Goal: Navigation & Orientation: Find specific page/section

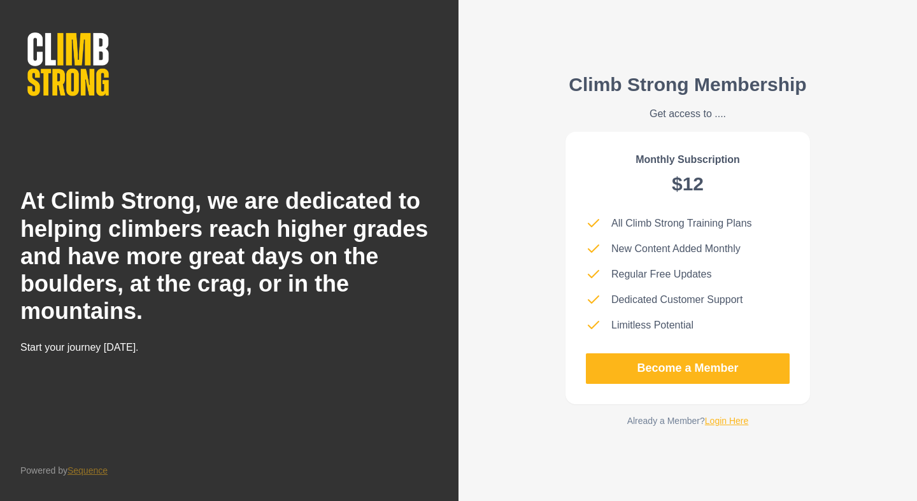
click at [735, 422] on link "Login Here" at bounding box center [727, 421] width 44 height 10
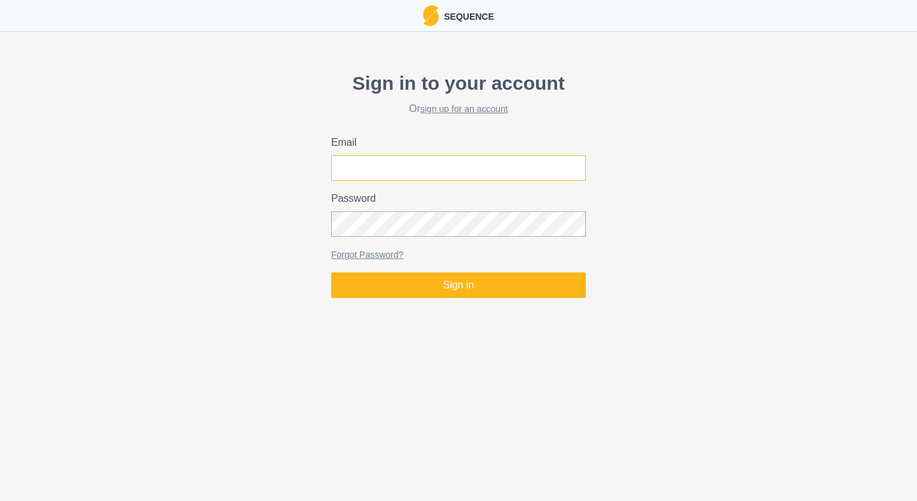
click at [489, 174] on input "Email" at bounding box center [458, 167] width 255 height 25
type input "[EMAIL_ADDRESS][DOMAIN_NAME]"
click at [331, 273] on button "Sign in" at bounding box center [458, 285] width 255 height 25
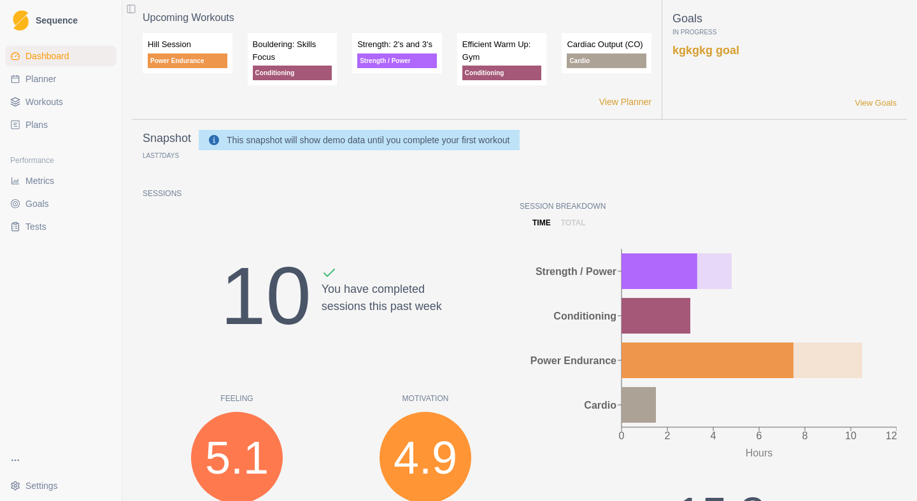
click at [57, 102] on span "Workouts" at bounding box center [44, 102] width 38 height 13
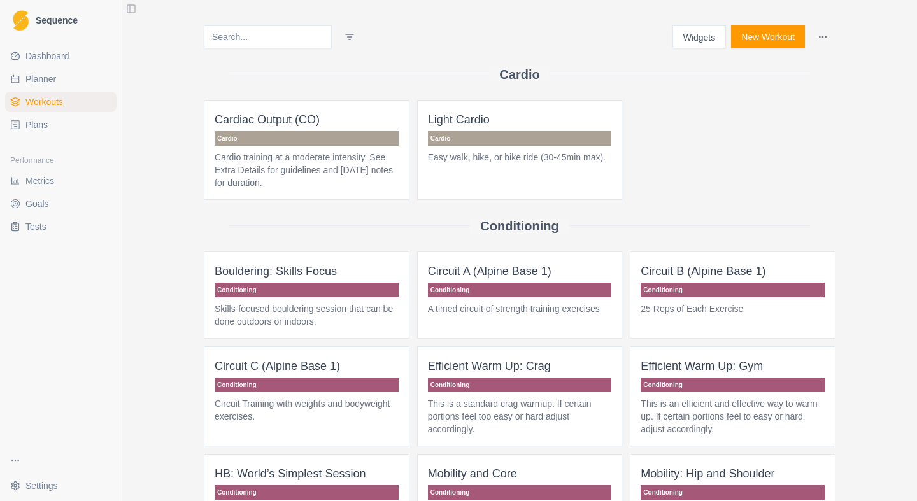
click at [42, 122] on span "Plans" at bounding box center [36, 124] width 22 height 13
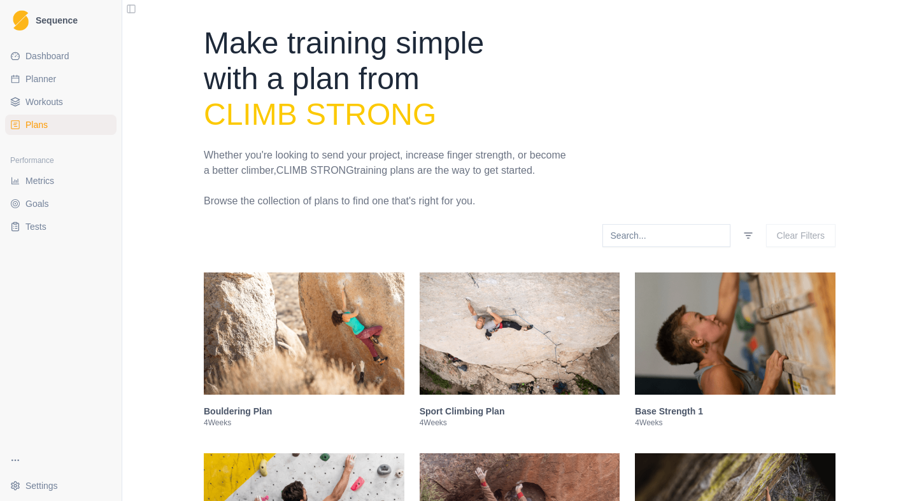
click at [67, 65] on link "Dashboard" at bounding box center [60, 56] width 111 height 20
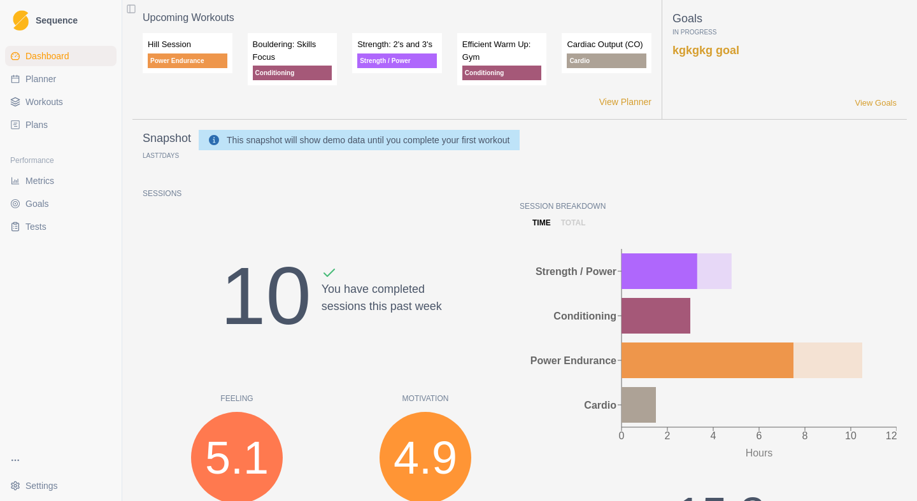
click at [32, 121] on span "Plans" at bounding box center [36, 124] width 22 height 13
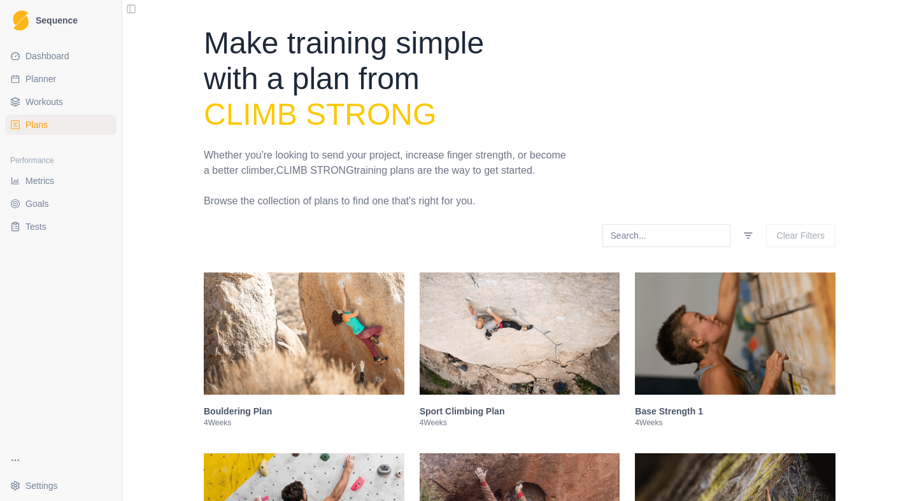
click at [32, 121] on span "Plans" at bounding box center [36, 124] width 22 height 13
click at [62, 103] on span "Workouts" at bounding box center [44, 102] width 38 height 13
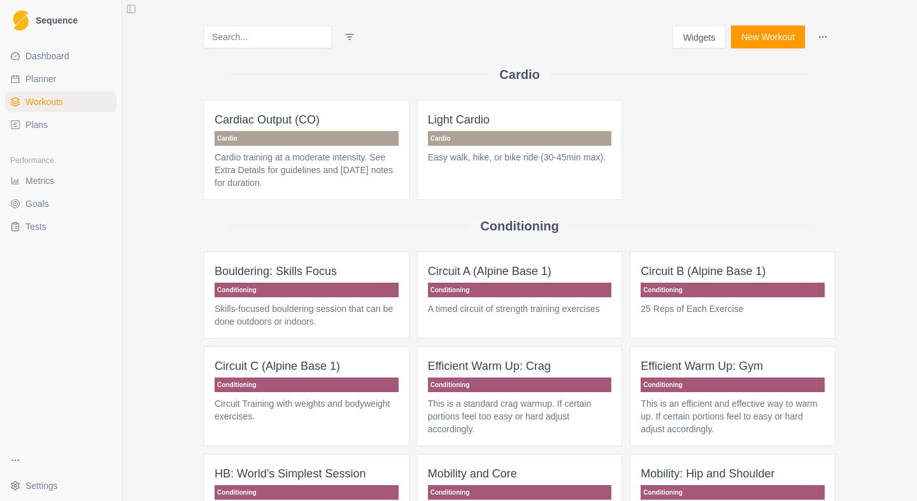
click at [39, 82] on span "Planner" at bounding box center [40, 79] width 31 height 13
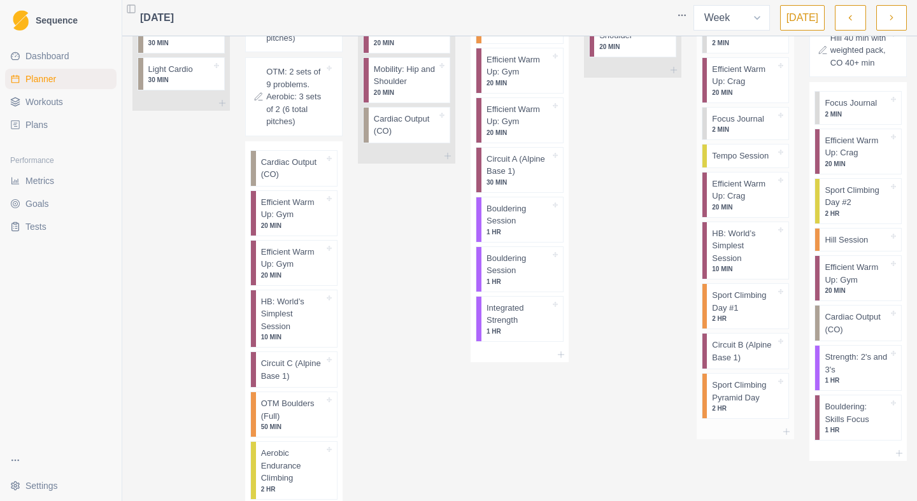
scroll to position [96, 0]
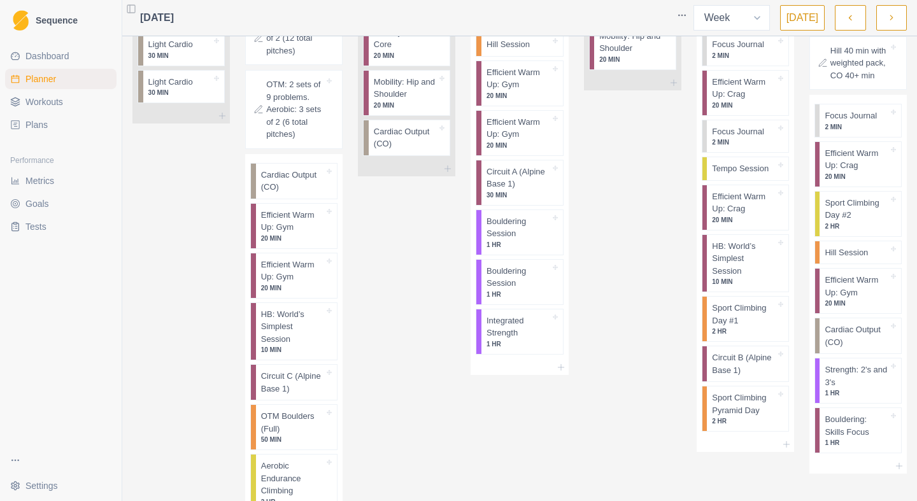
click at [887, 17] on icon "button" at bounding box center [891, 17] width 9 height 13
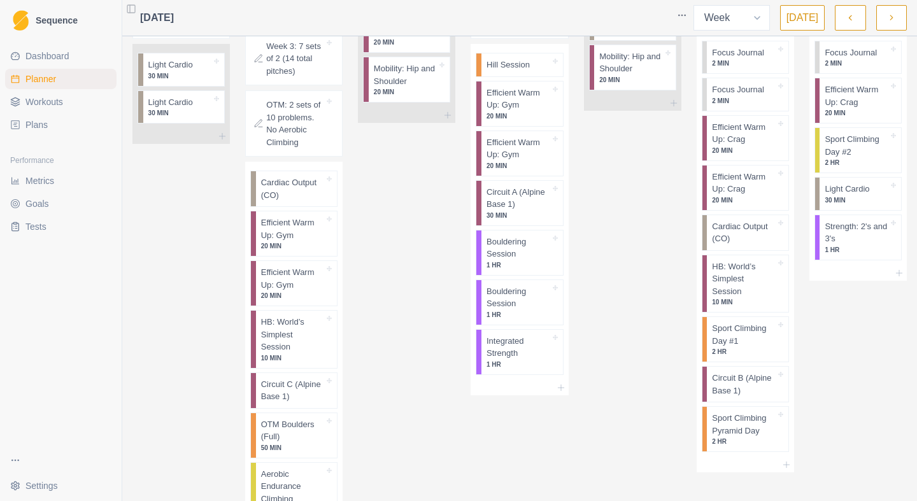
scroll to position [75, 0]
click at [154, 455] on link "Account" at bounding box center [192, 459] width 139 height 20
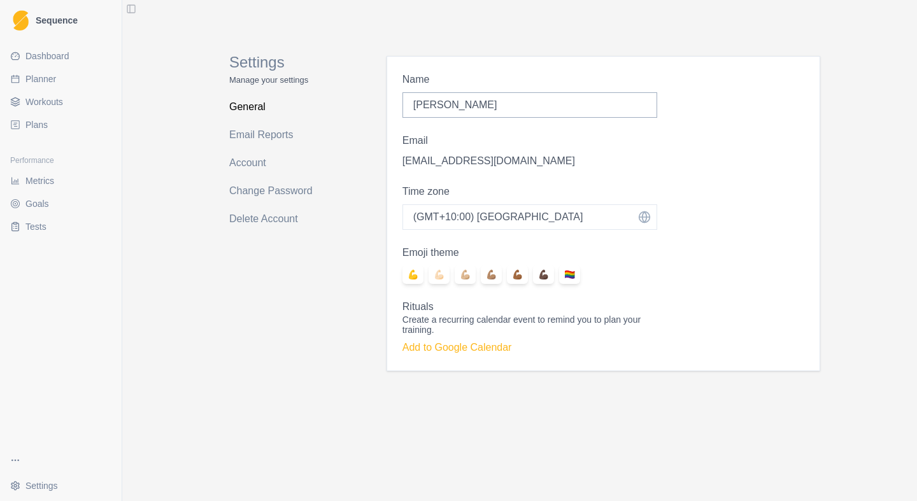
click at [53, 101] on span "Workouts" at bounding box center [44, 102] width 38 height 13
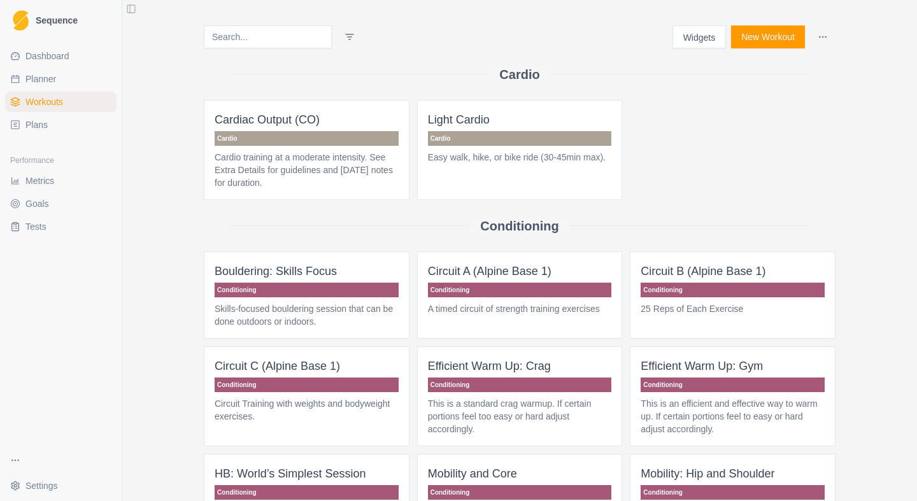
click at [44, 77] on span "Planner" at bounding box center [40, 79] width 31 height 13
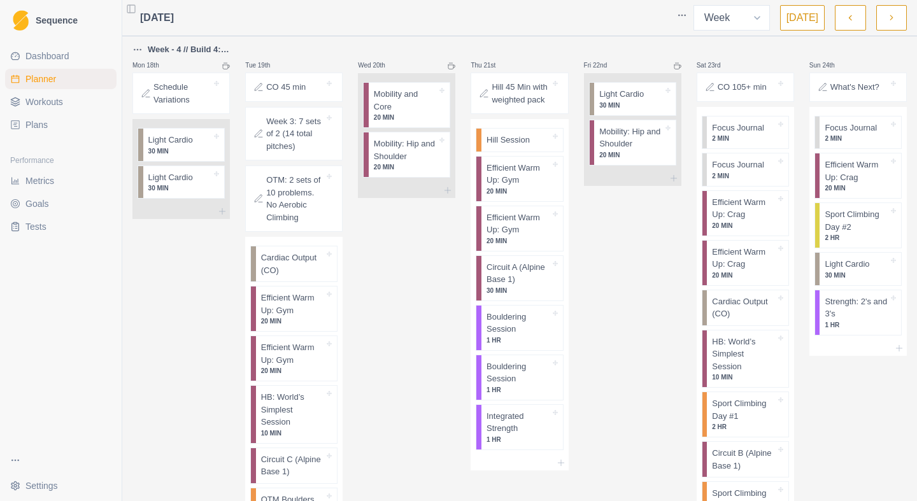
click at [61, 59] on span "Dashboard" at bounding box center [47, 56] width 44 height 13
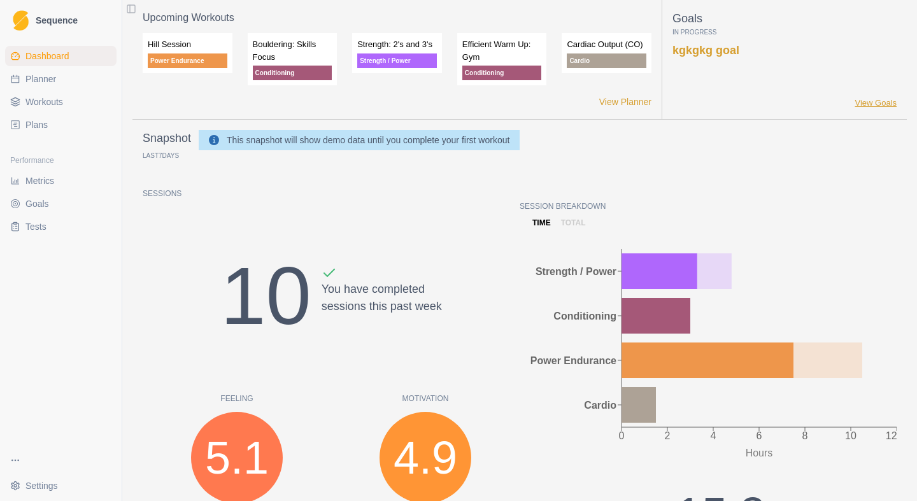
click at [880, 99] on link "View Goals" at bounding box center [876, 103] width 42 height 13
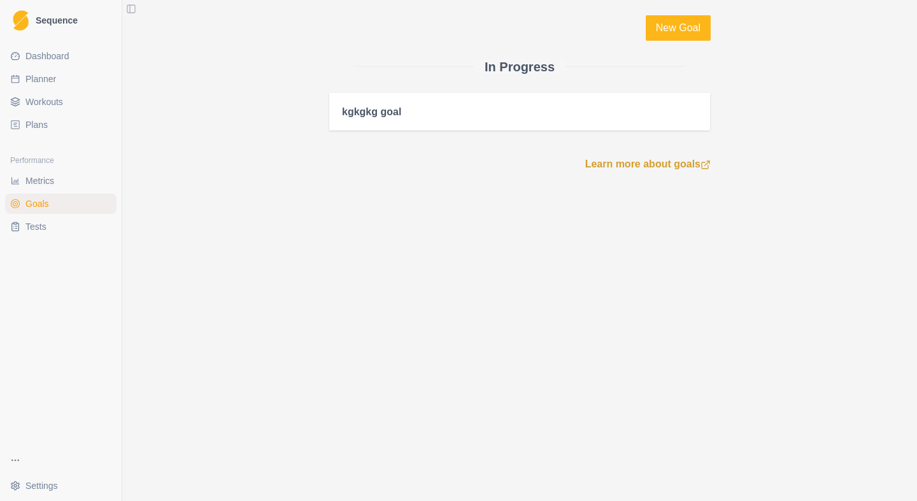
click at [50, 55] on span "Dashboard" at bounding box center [47, 56] width 44 height 13
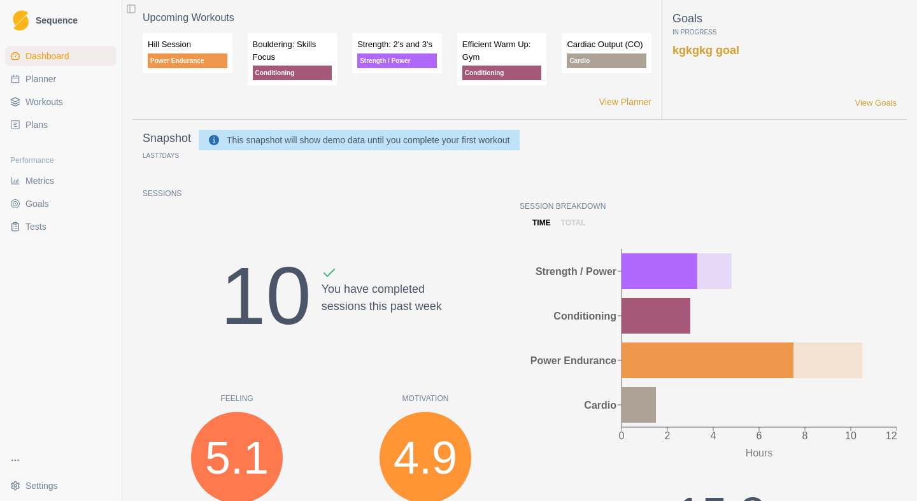
click at [132, 10] on button "Toggle Sidebar" at bounding box center [131, 9] width 18 height 18
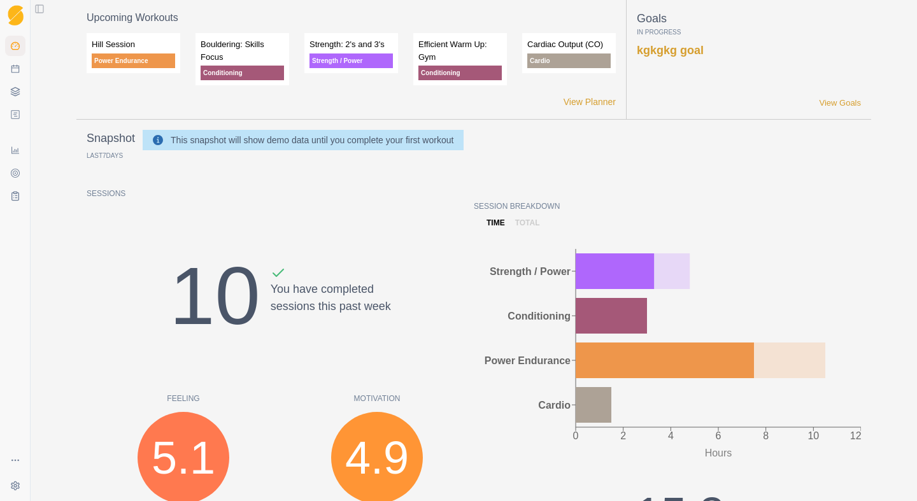
click at [345, 66] on p "Strength / Power" at bounding box center [350, 60] width 83 height 15
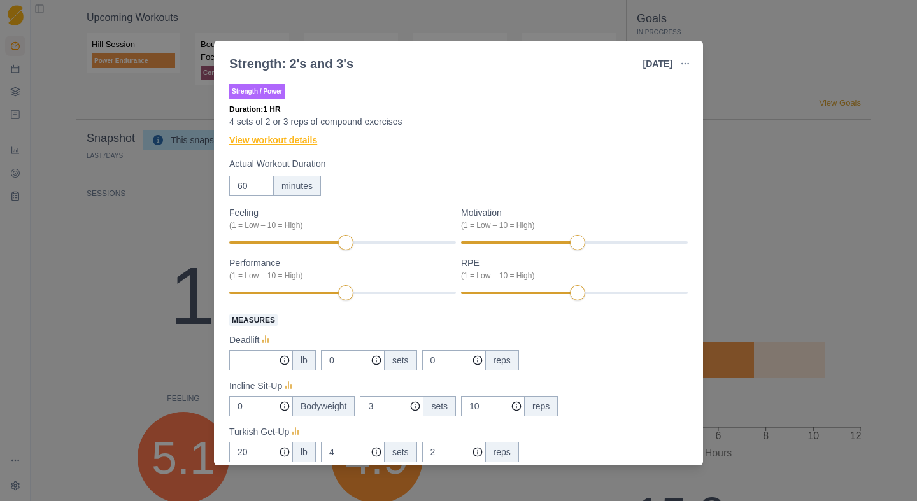
click at [282, 138] on link "View workout details" at bounding box center [273, 140] width 88 height 13
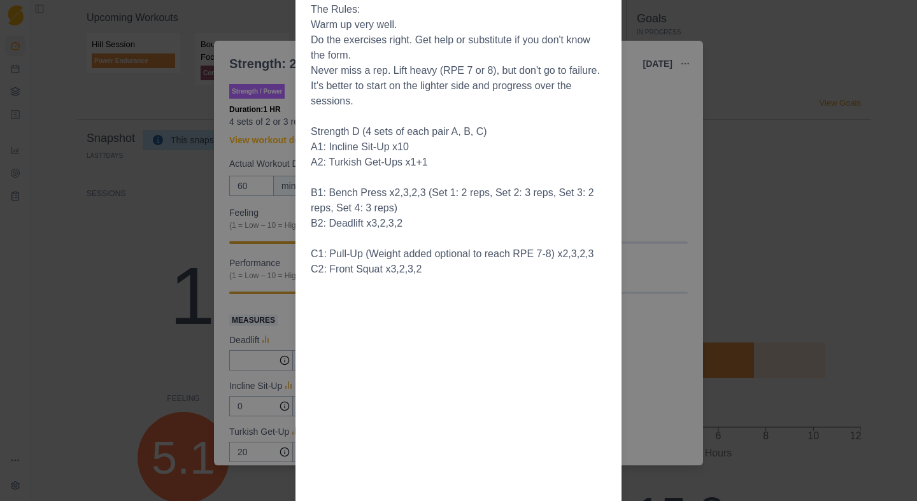
scroll to position [189, 0]
click at [688, 46] on div "Workout Details This workout is set up to do each pair of exercises as a “super…" at bounding box center [458, 250] width 917 height 501
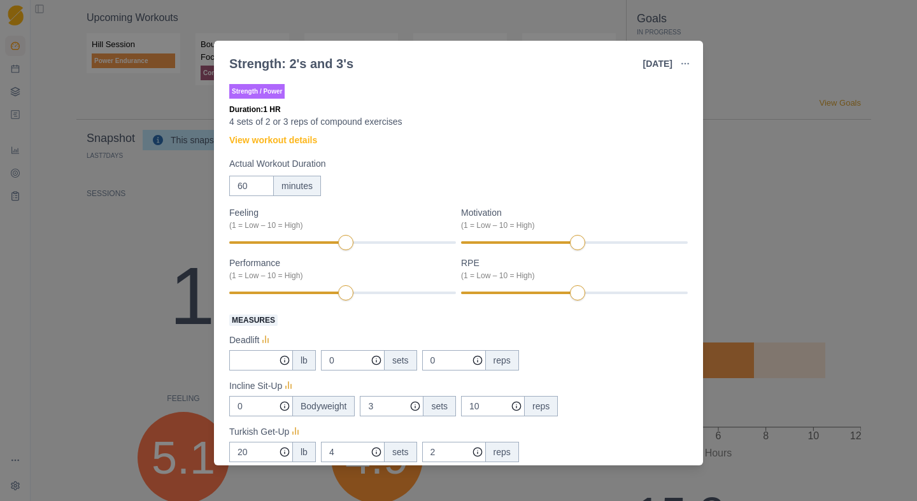
click at [478, 31] on div "Strength: 2's and 3's [DATE] Link To Goal View Workout Metrics Edit Original Wo…" at bounding box center [458, 250] width 917 height 501
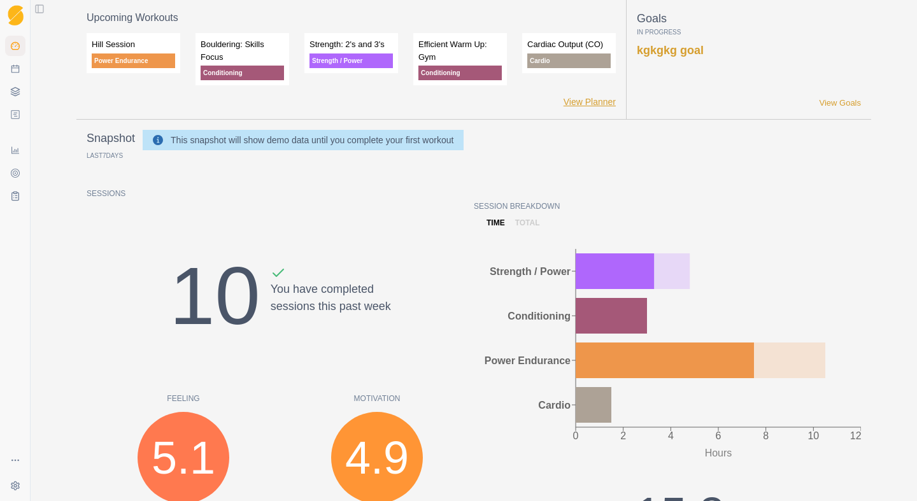
click at [592, 98] on link "View Planner" at bounding box center [590, 102] width 52 height 13
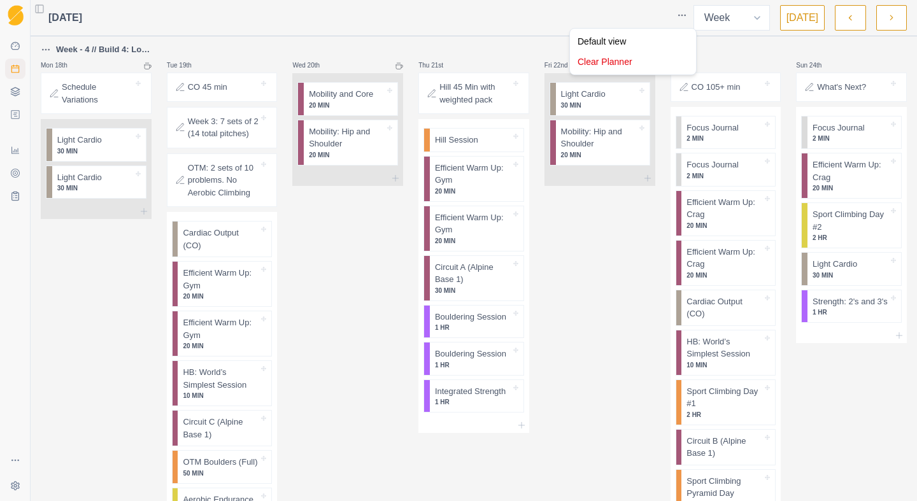
click at [459, 22] on html "Sequence Dashboard Planner Workouts Plans Performance Metrics Goals Tests Setti…" at bounding box center [458, 250] width 917 height 501
click at [501, 34] on html "Sequence Dashboard Planner Workouts Plans Performance Metrics Goals Tests Setti…" at bounding box center [458, 250] width 917 height 501
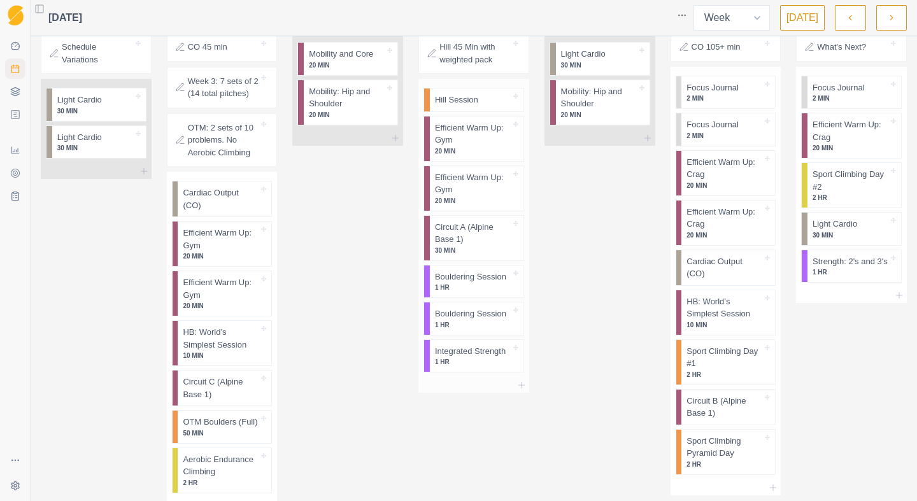
scroll to position [41, 0]
click at [18, 171] on icon at bounding box center [15, 173] width 10 height 10
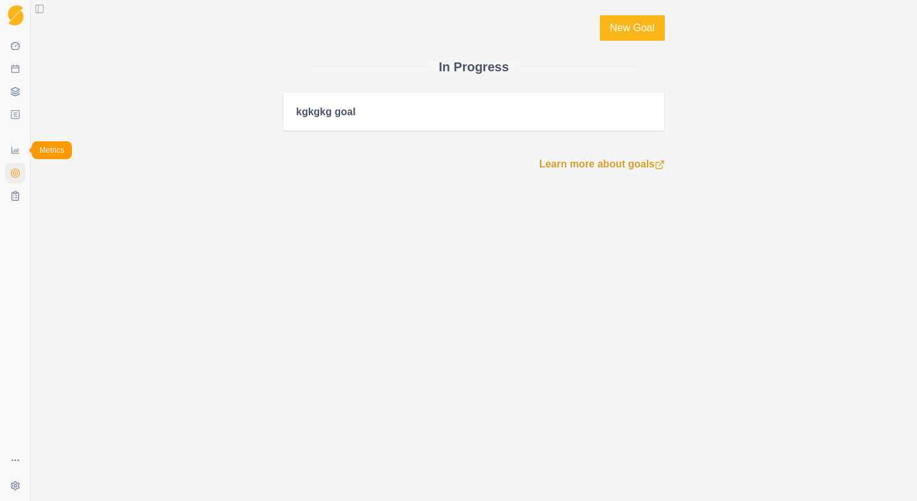
click at [17, 159] on link "Metrics" at bounding box center [15, 150] width 20 height 20
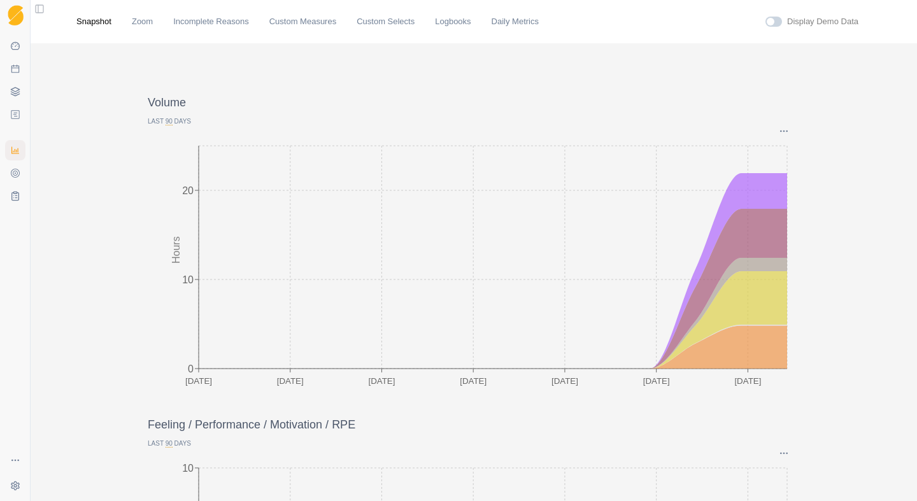
click at [11, 183] on ul "Metrics Goals Tests" at bounding box center [15, 173] width 20 height 66
click at [12, 194] on icon at bounding box center [15, 197] width 7 height 8
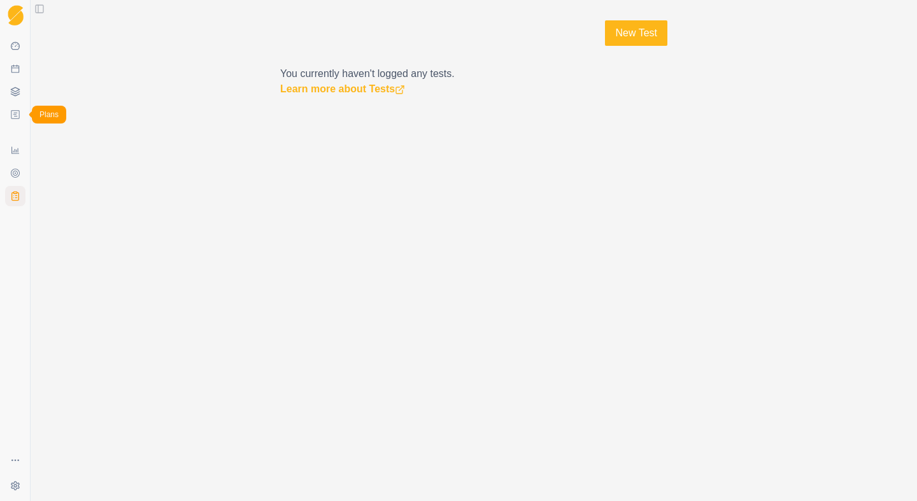
click at [13, 118] on icon at bounding box center [15, 115] width 10 height 10
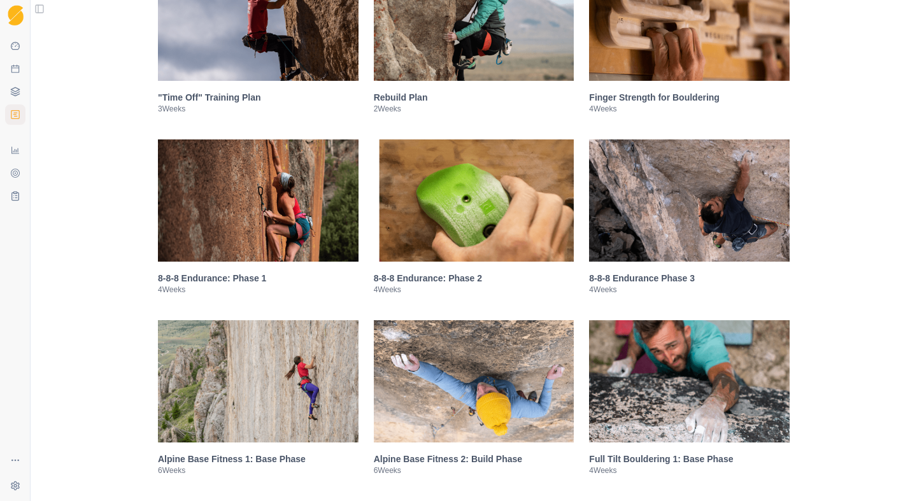
scroll to position [676, 0]
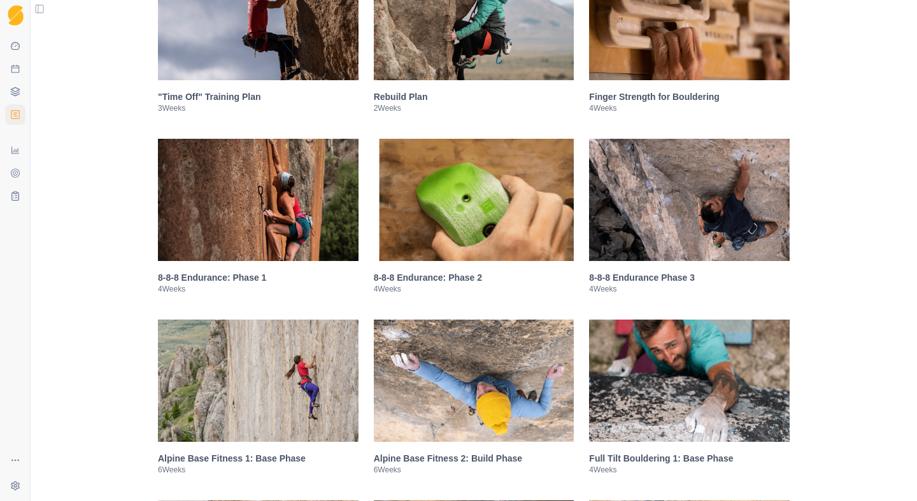
click at [270, 259] on img at bounding box center [258, 200] width 201 height 122
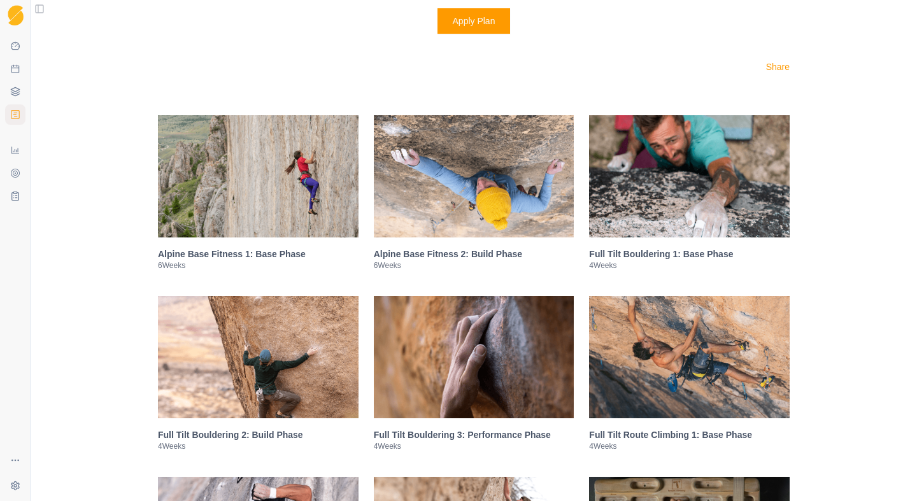
scroll to position [2012, 0]
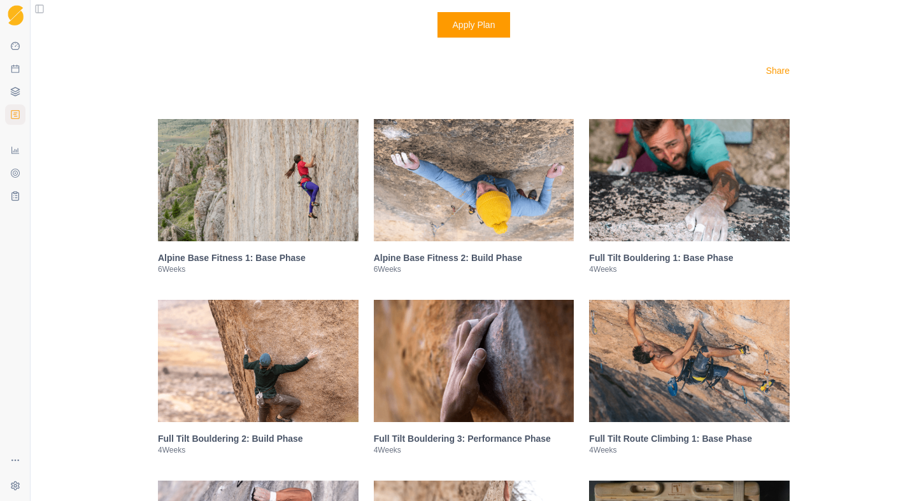
click at [497, 214] on img at bounding box center [474, 180] width 201 height 122
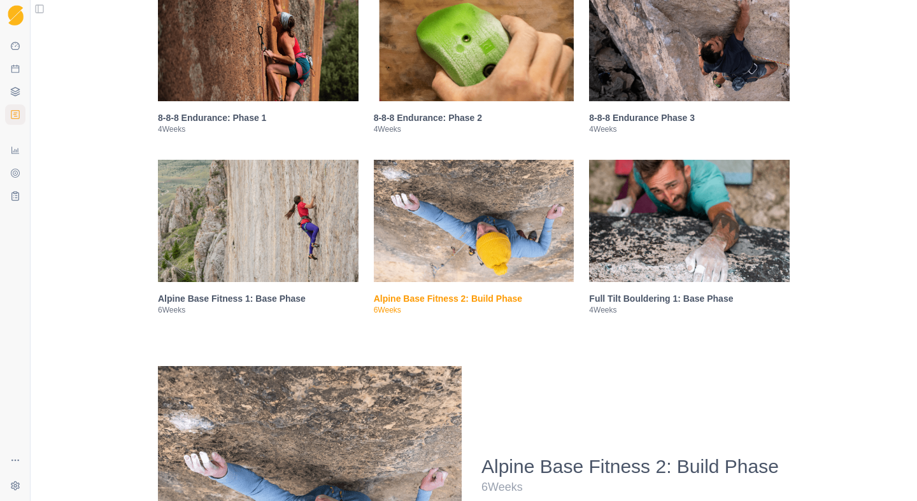
scroll to position [786, 0]
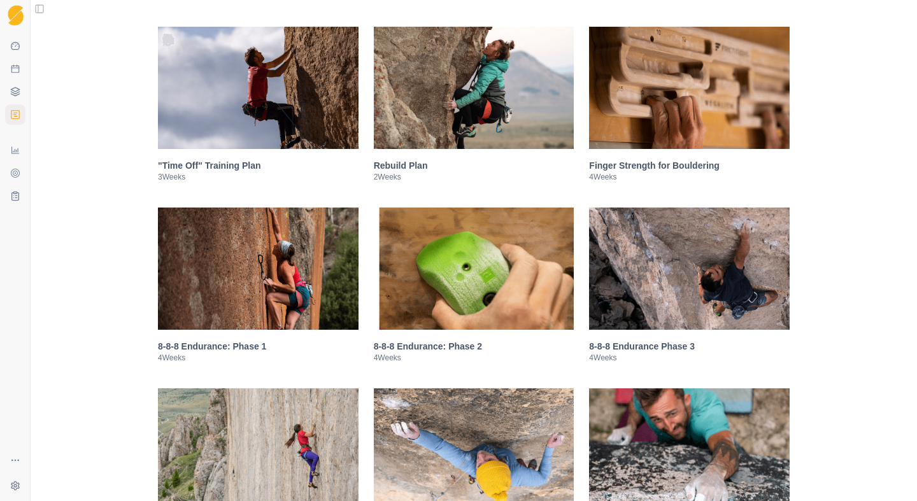
click at [276, 326] on img at bounding box center [258, 269] width 201 height 122
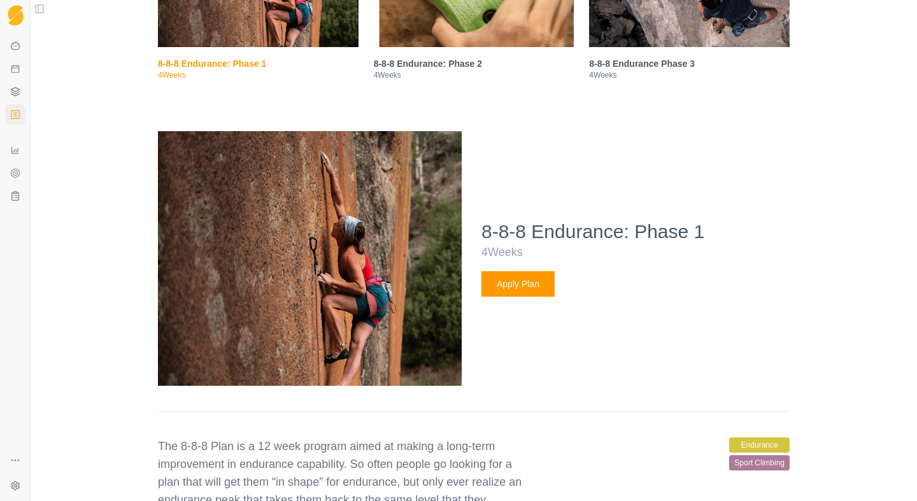
scroll to position [891, 0]
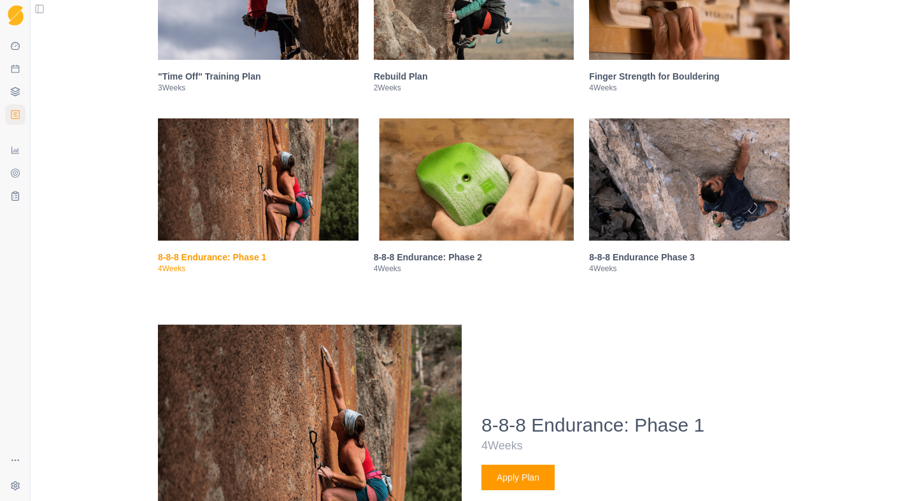
click at [683, 210] on img at bounding box center [689, 179] width 201 height 122
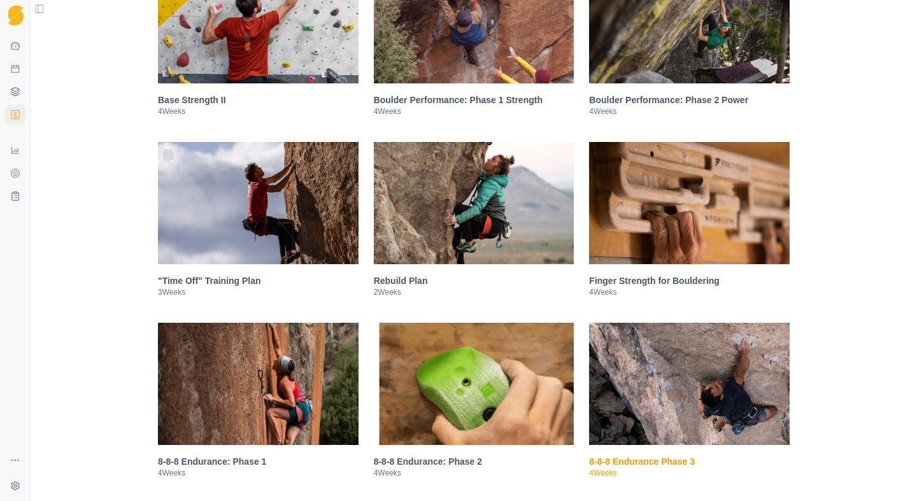
scroll to position [450, 0]
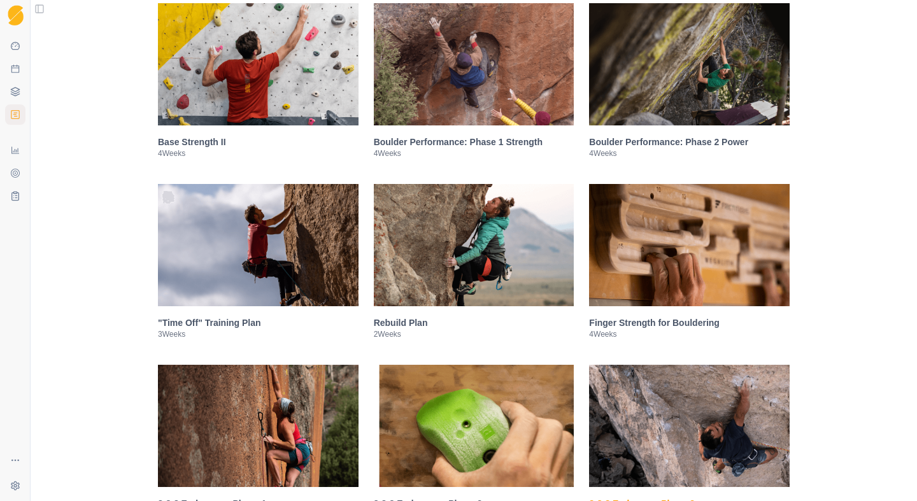
click at [675, 281] on img at bounding box center [689, 245] width 201 height 122
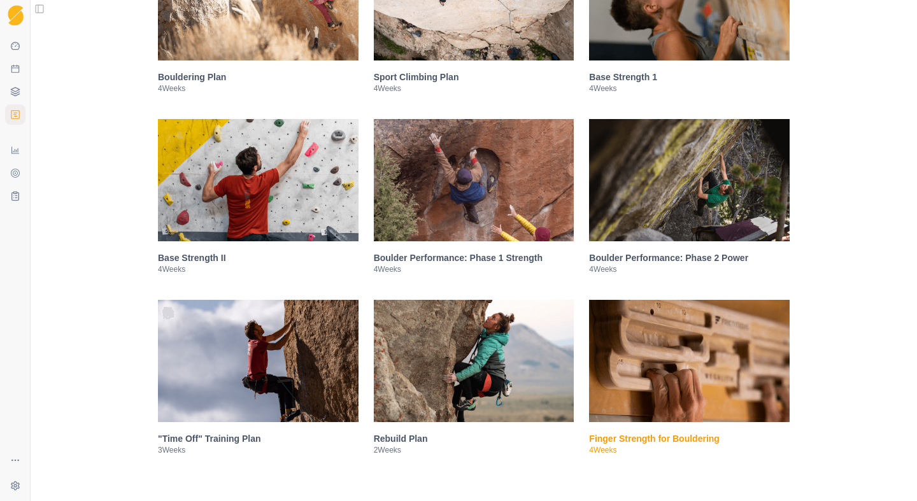
scroll to position [337, 0]
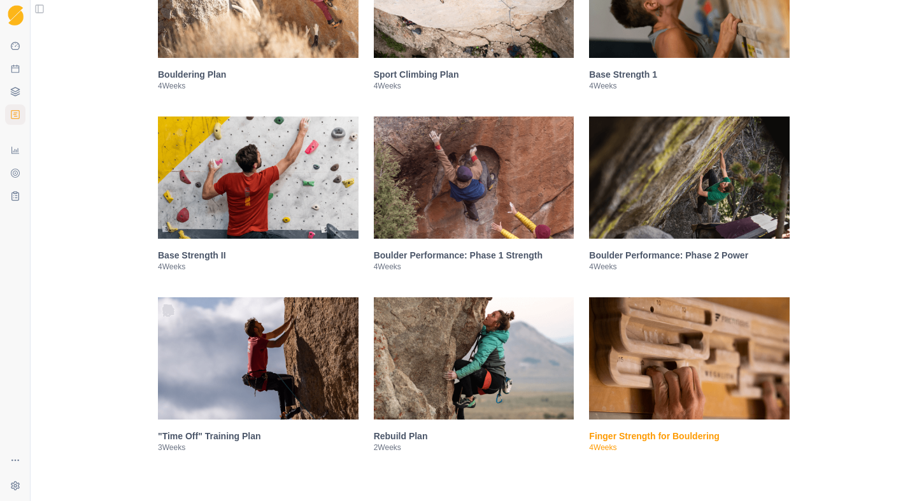
click at [290, 176] on img at bounding box center [258, 178] width 201 height 122
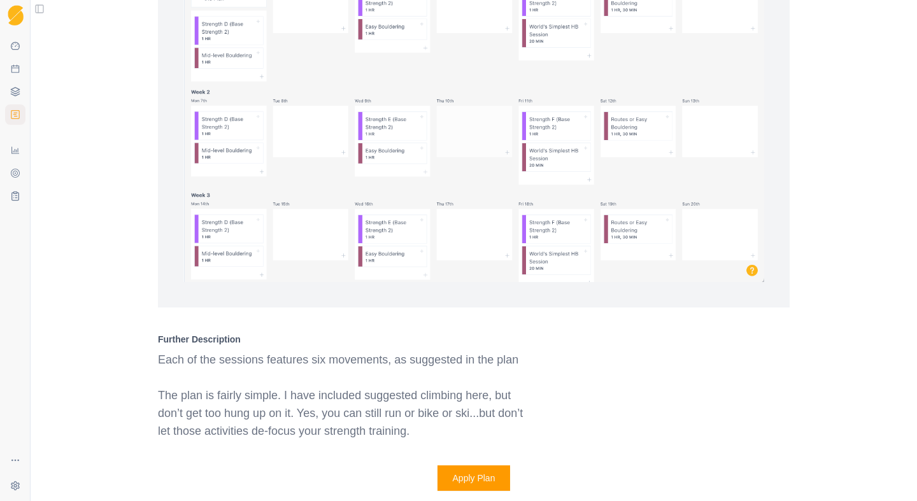
scroll to position [1143, 0]
click at [553, 265] on img at bounding box center [473, 123] width 581 height 320
click at [754, 283] on img at bounding box center [473, 123] width 581 height 320
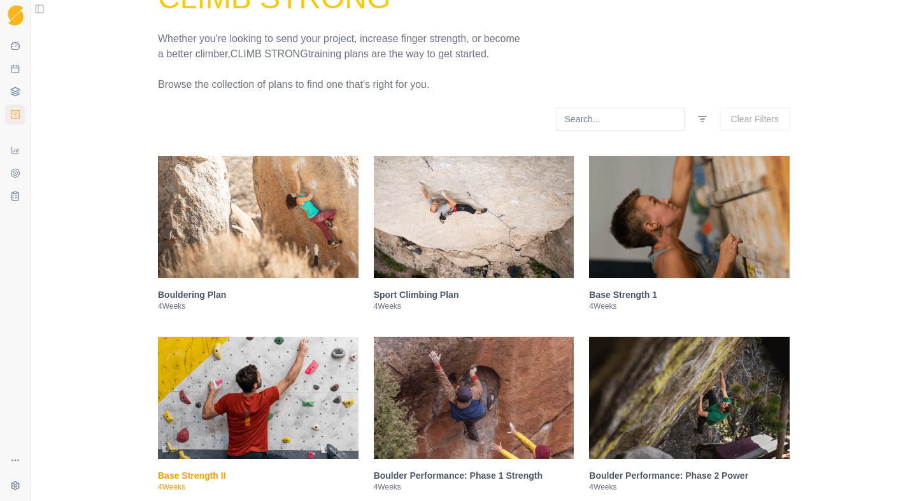
scroll to position [114, 0]
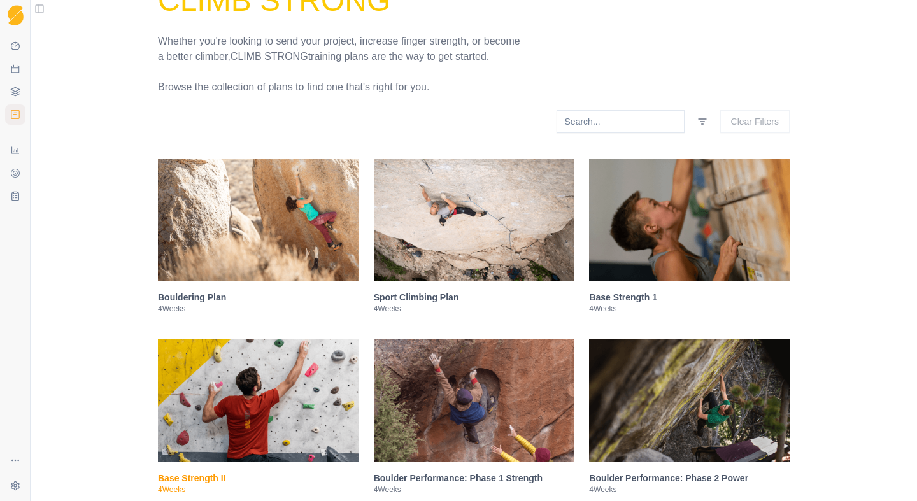
click at [477, 225] on img at bounding box center [474, 220] width 201 height 122
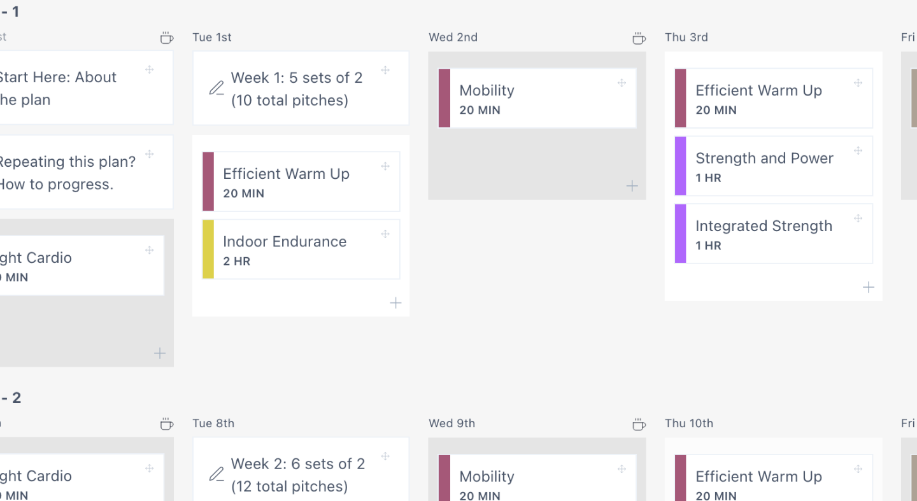
scroll to position [897, 0]
